Goal: Book appointment/travel/reservation

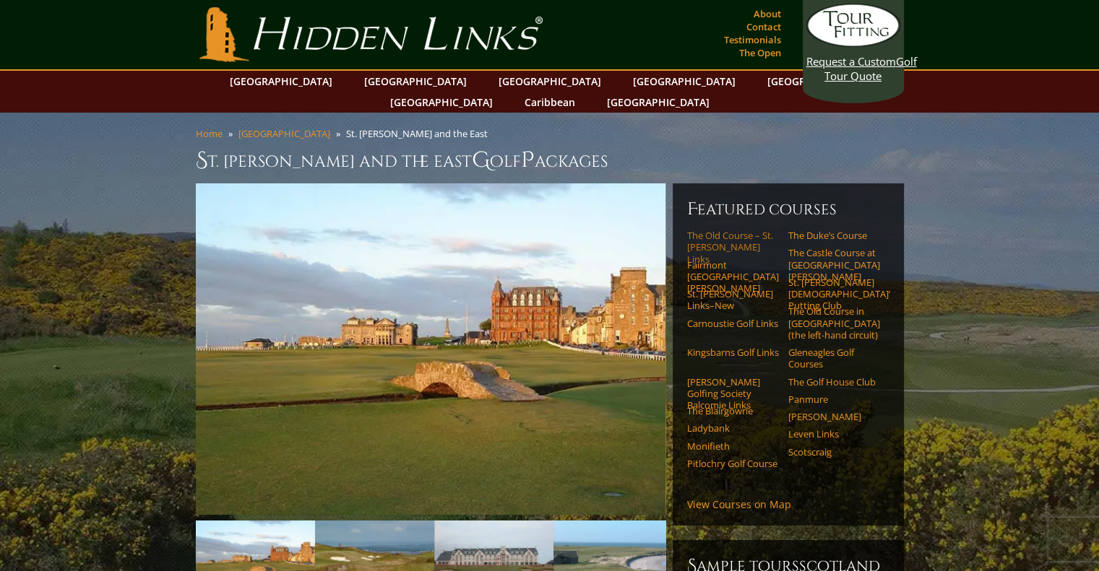
click at [722, 230] on link "The Old Course – St. [PERSON_NAME] Links" at bounding box center [733, 247] width 92 height 35
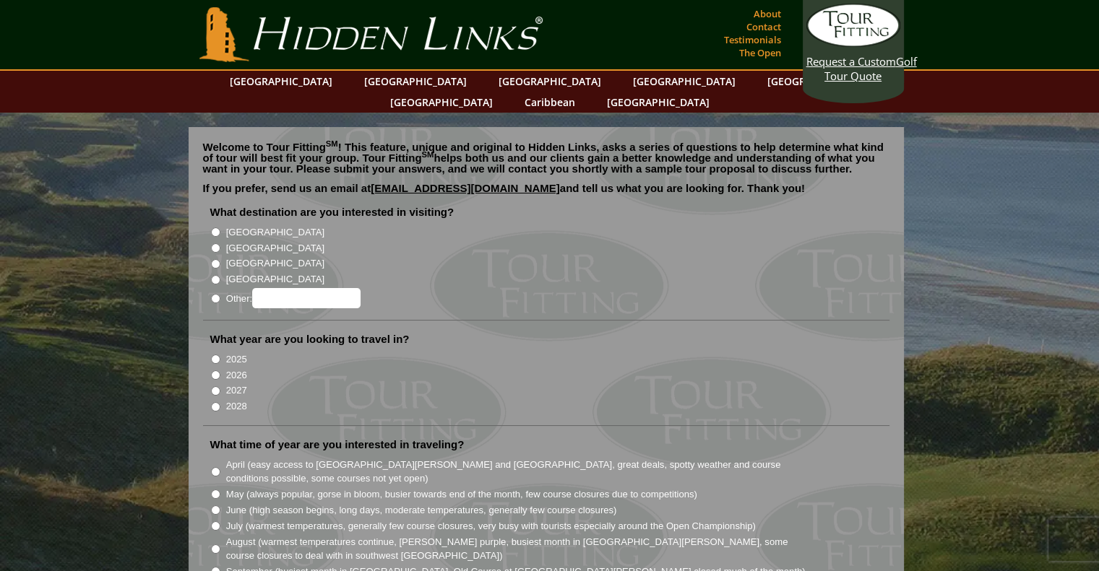
click at [212, 243] on input "[GEOGRAPHIC_DATA]" at bounding box center [215, 247] width 9 height 9
radio input "true"
click at [215, 355] on input "2025" at bounding box center [215, 359] width 9 height 9
radio input "true"
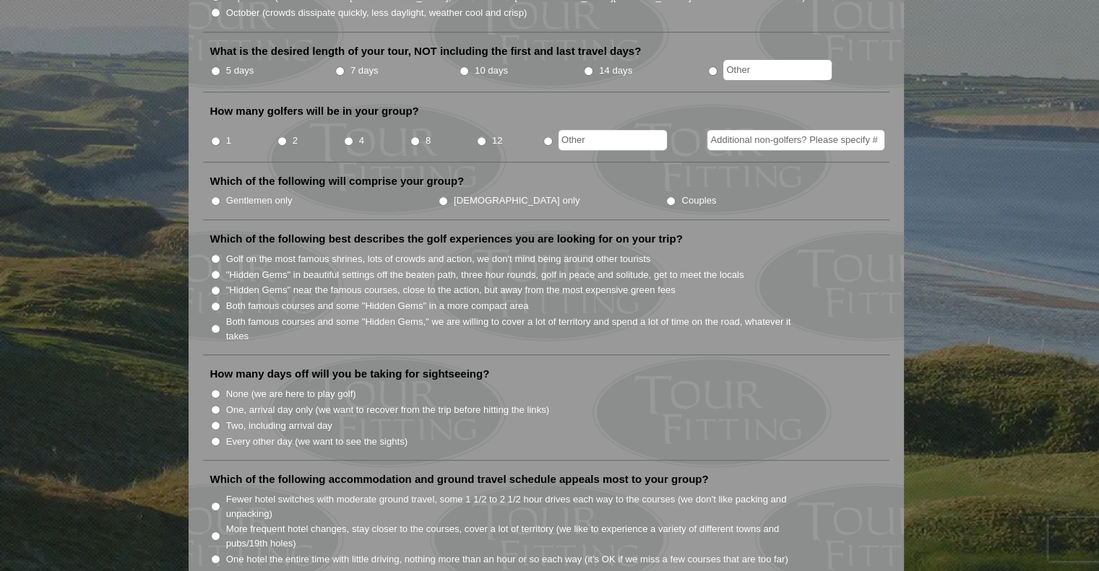
scroll to position [578, 0]
